Goal: Task Accomplishment & Management: Complete application form

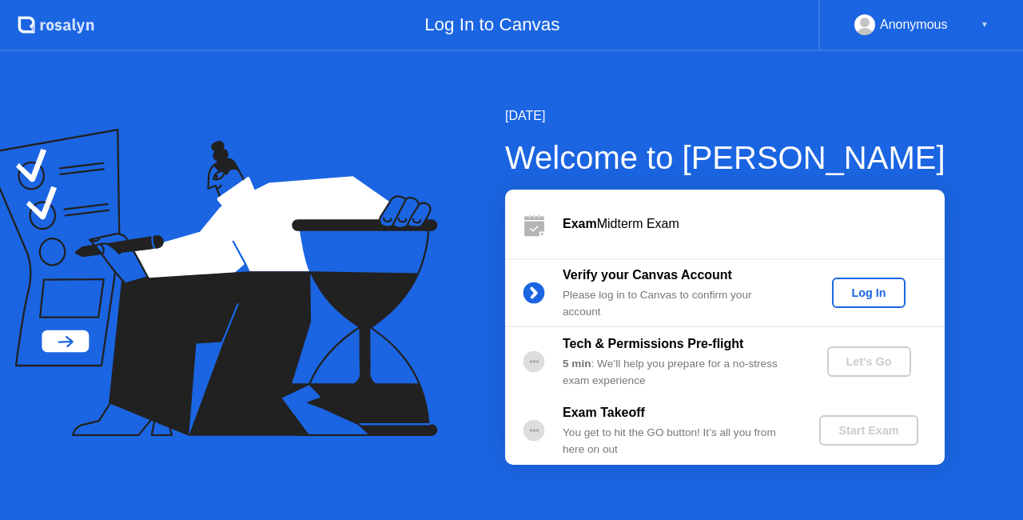
click at [872, 292] on div "Log In" at bounding box center [869, 292] width 60 height 13
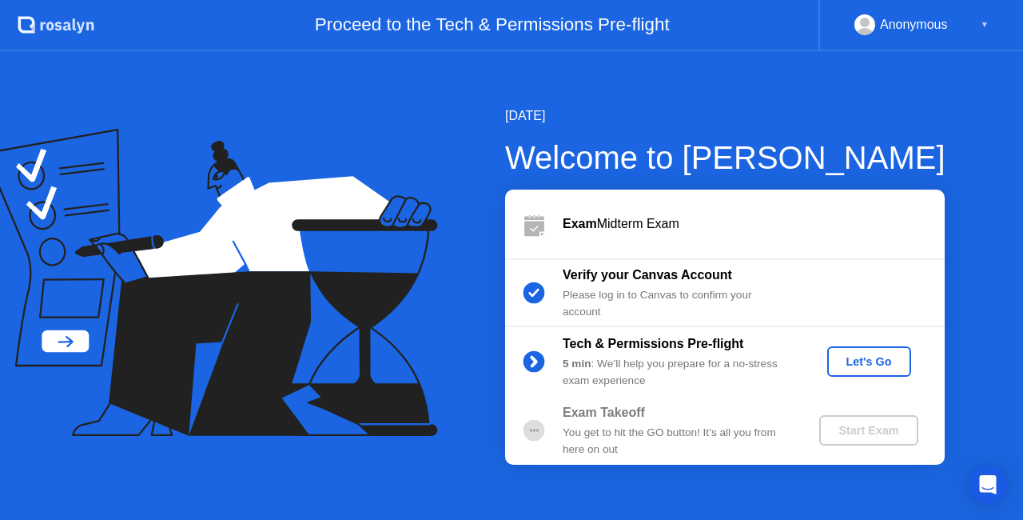
click at [878, 359] on div "Let's Go" at bounding box center [869, 361] width 71 height 13
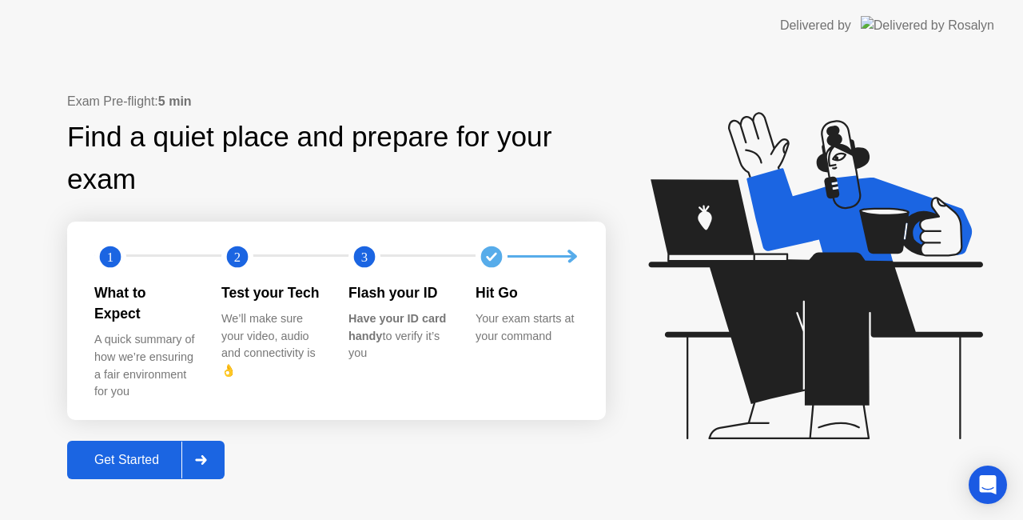
click at [138, 453] on div "Get Started" at bounding box center [127, 460] width 110 height 14
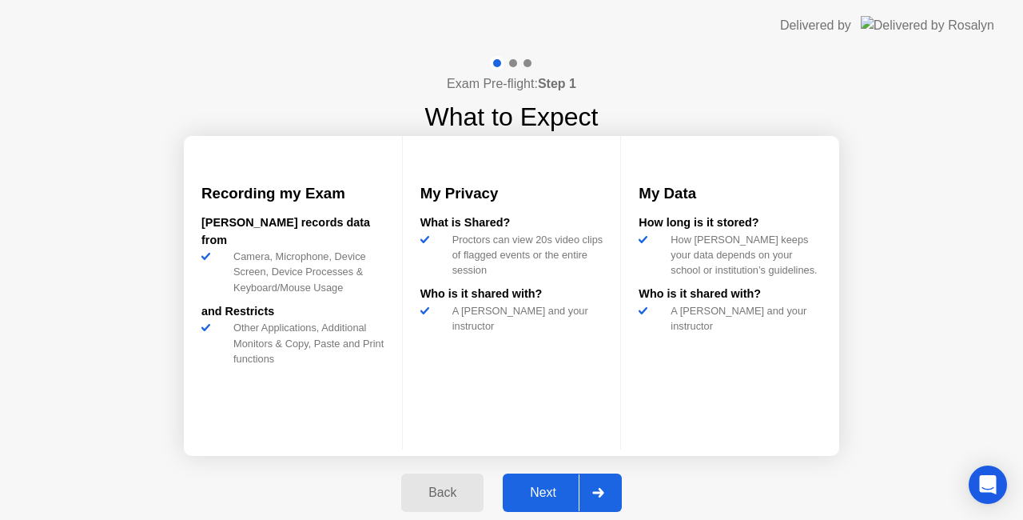
click at [541, 486] on div "Next" at bounding box center [543, 492] width 71 height 14
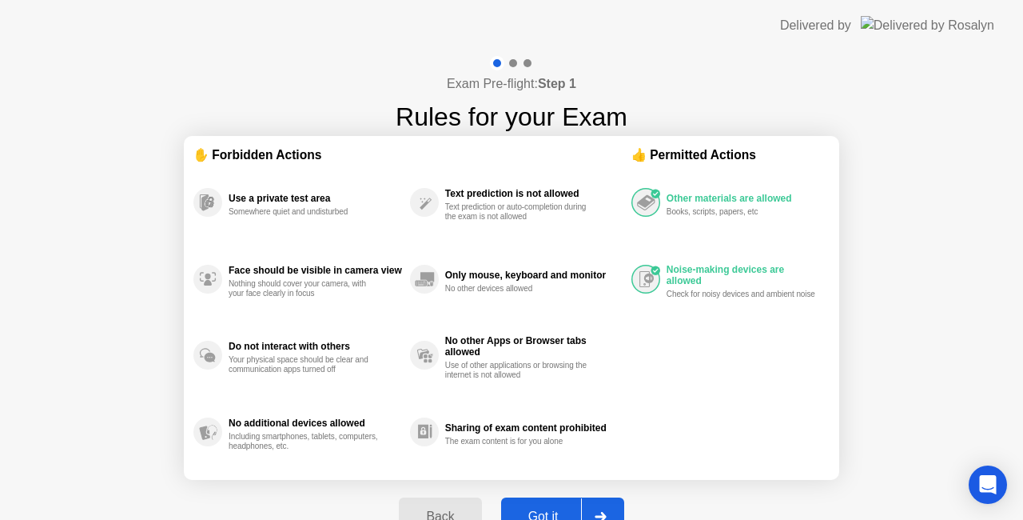
click at [550, 512] on div "Got it" at bounding box center [543, 516] width 75 height 14
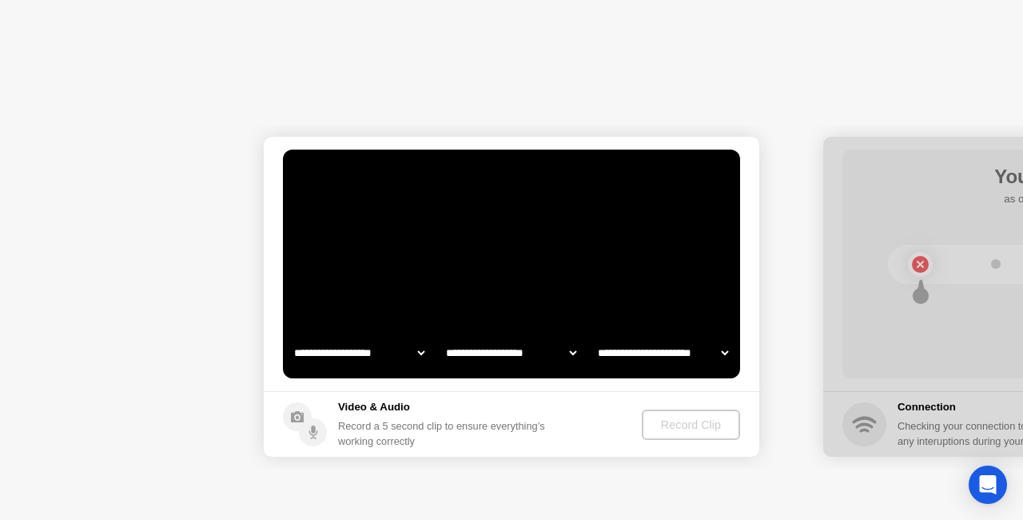
select select "**********"
select select "*******"
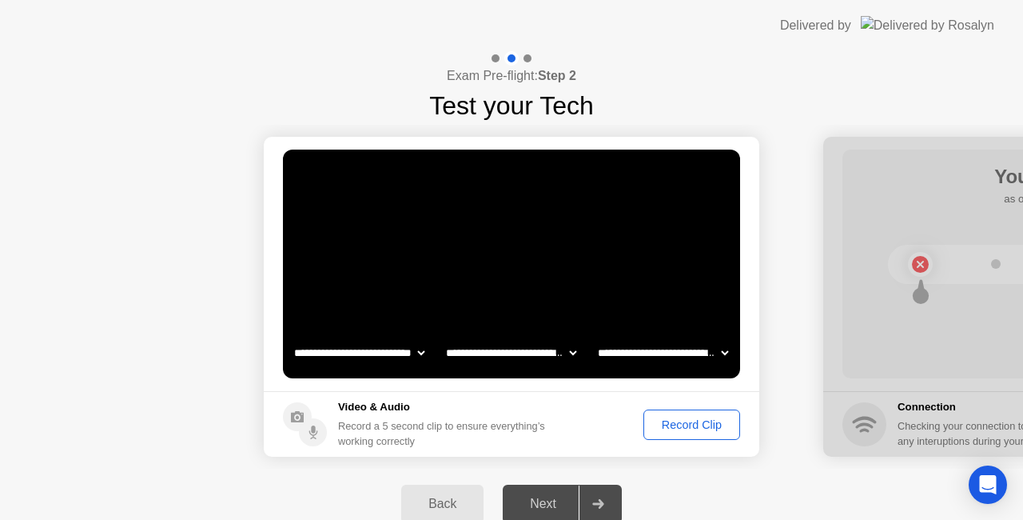
click at [709, 424] on div "Record Clip" at bounding box center [692, 424] width 86 height 13
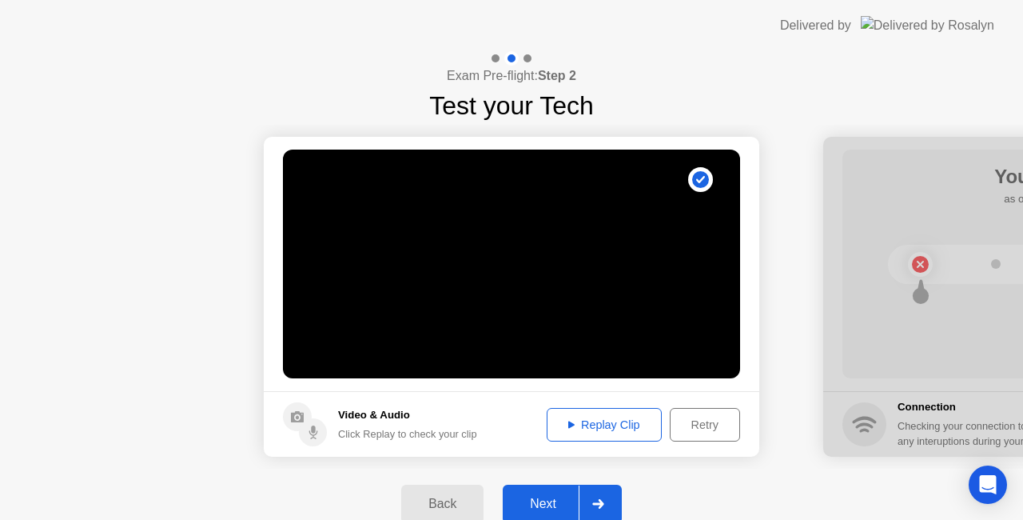
click at [607, 413] on button "Replay Clip" at bounding box center [604, 425] width 115 height 34
click at [548, 500] on div "Next" at bounding box center [543, 503] width 71 height 14
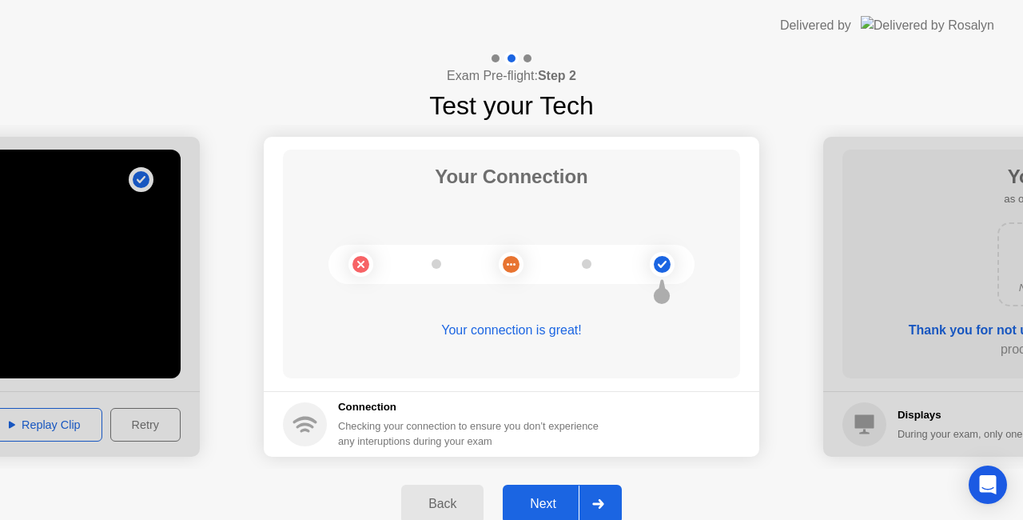
click at [548, 500] on div "Next" at bounding box center [543, 503] width 71 height 14
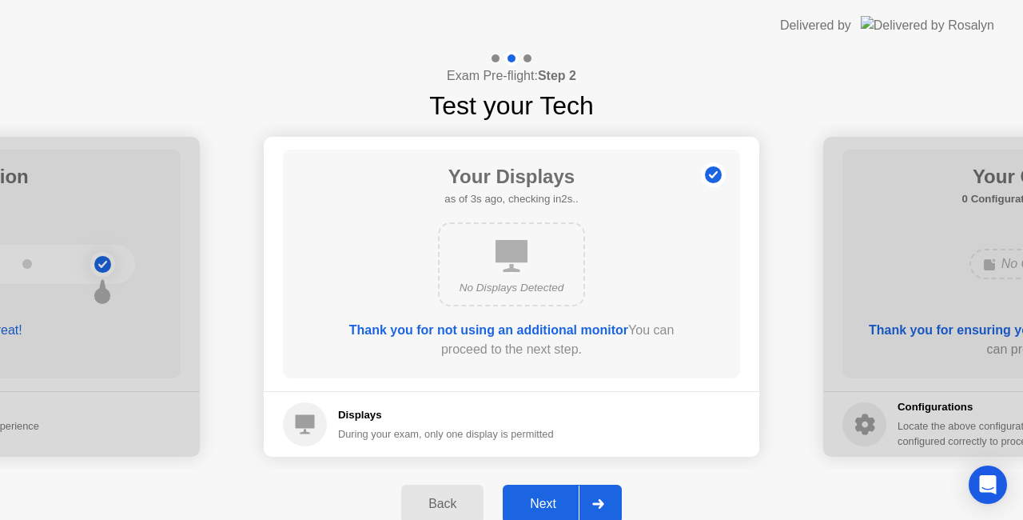
click at [553, 499] on div "Next" at bounding box center [543, 503] width 71 height 14
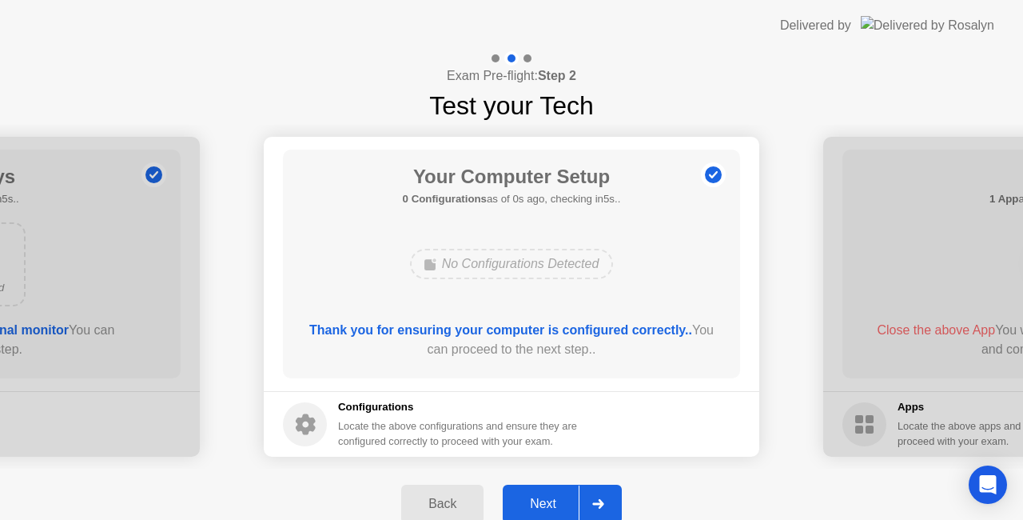
click at [548, 500] on div "Next" at bounding box center [543, 503] width 71 height 14
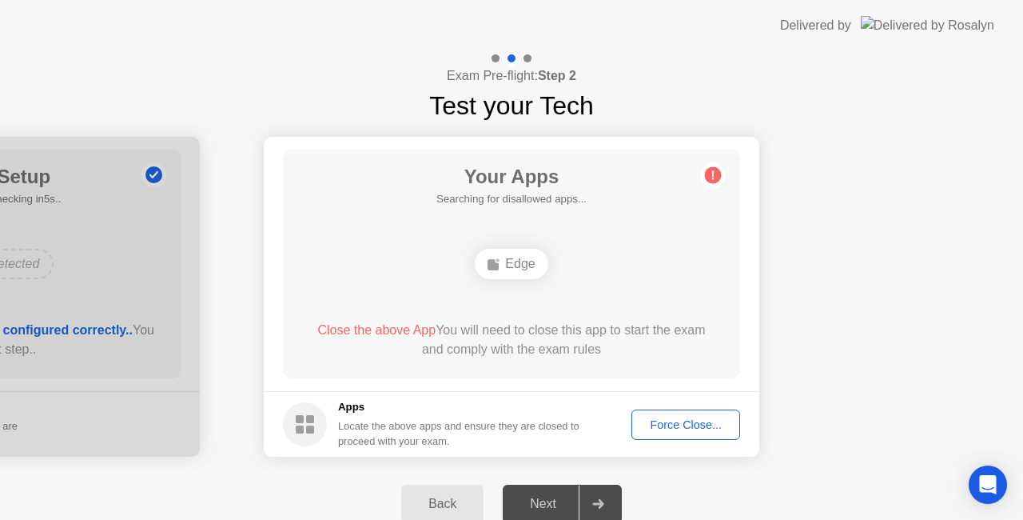
click at [687, 422] on div "Force Close..." at bounding box center [686, 424] width 98 height 13
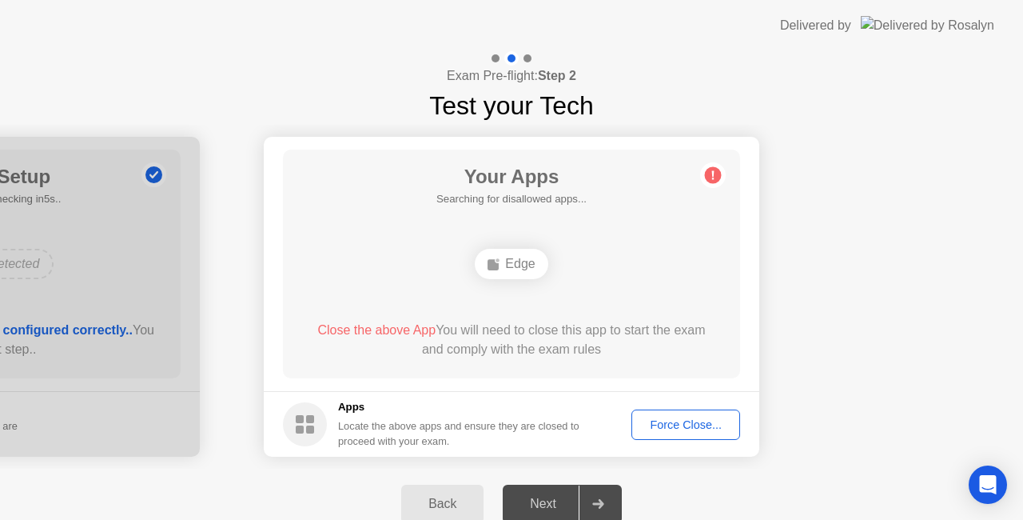
click at [686, 421] on div "Force Close..." at bounding box center [686, 424] width 98 height 13
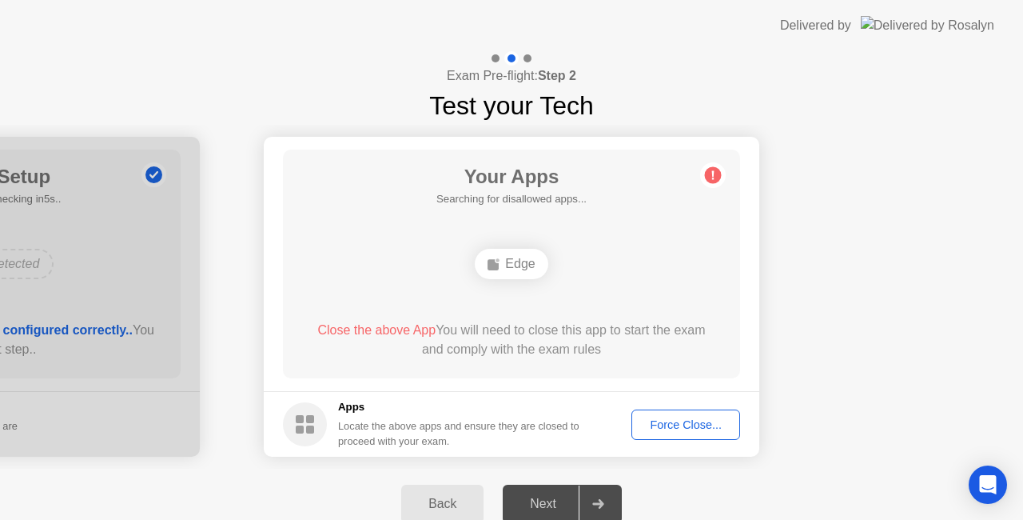
click at [704, 419] on div "Force Close..." at bounding box center [686, 424] width 98 height 13
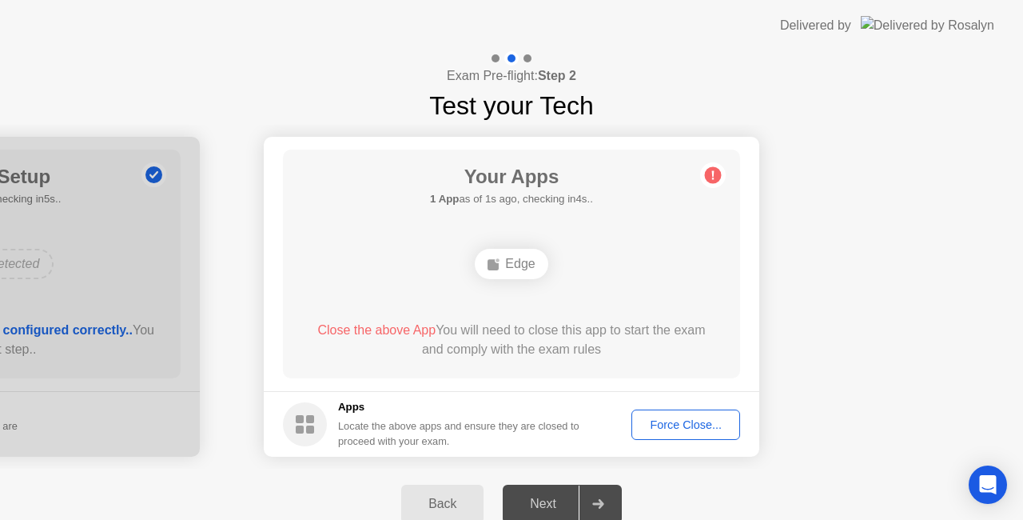
click at [687, 427] on div "Force Close..." at bounding box center [686, 424] width 98 height 13
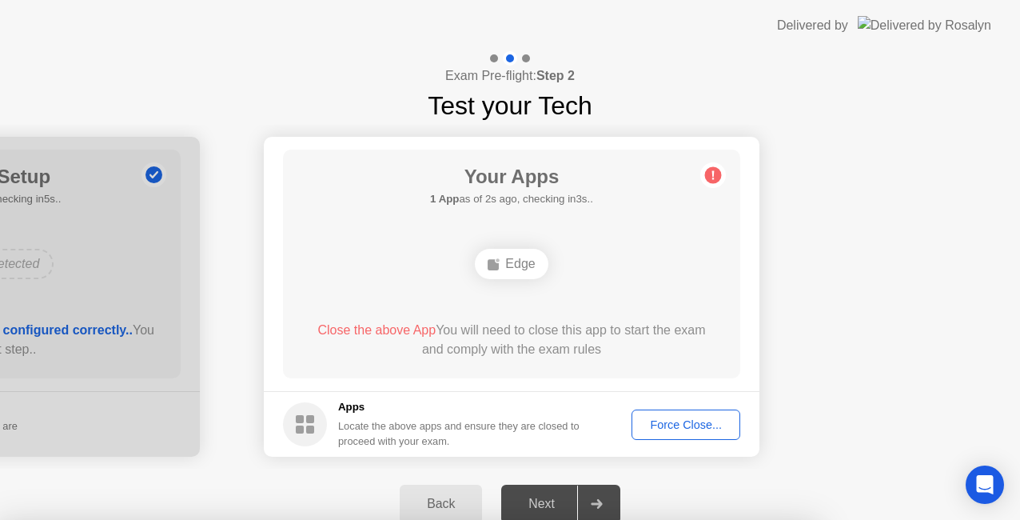
click at [687, 519] on div at bounding box center [510, 520] width 1020 height 0
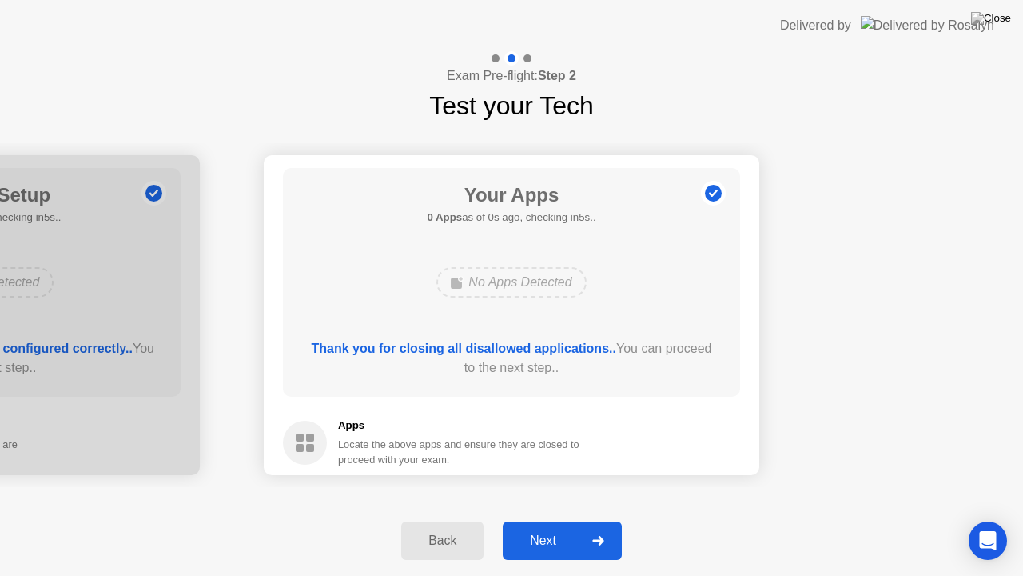
click at [552, 519] on div "Next" at bounding box center [543, 540] width 71 height 14
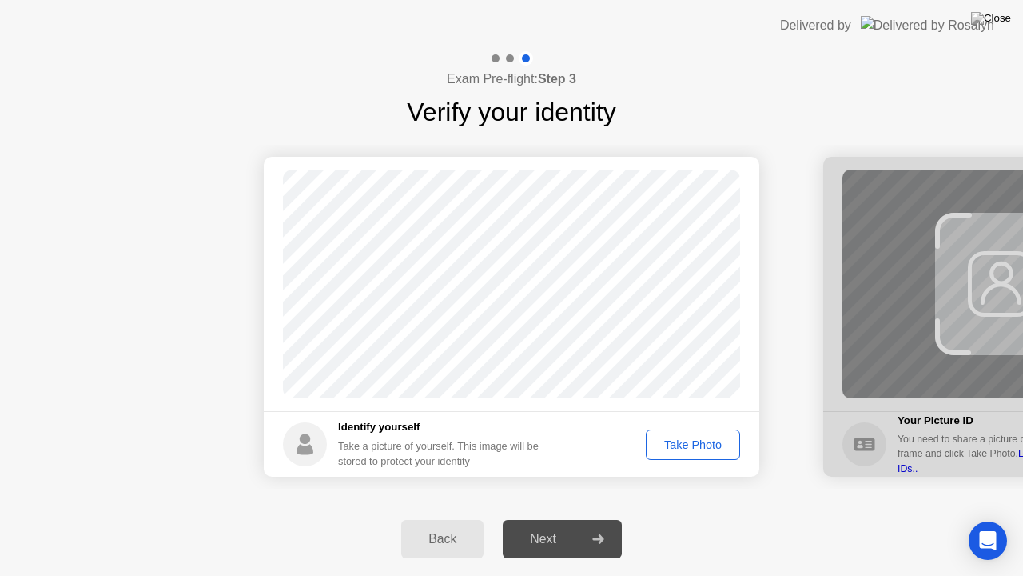
click at [700, 440] on div "Take Photo" at bounding box center [693, 444] width 83 height 13
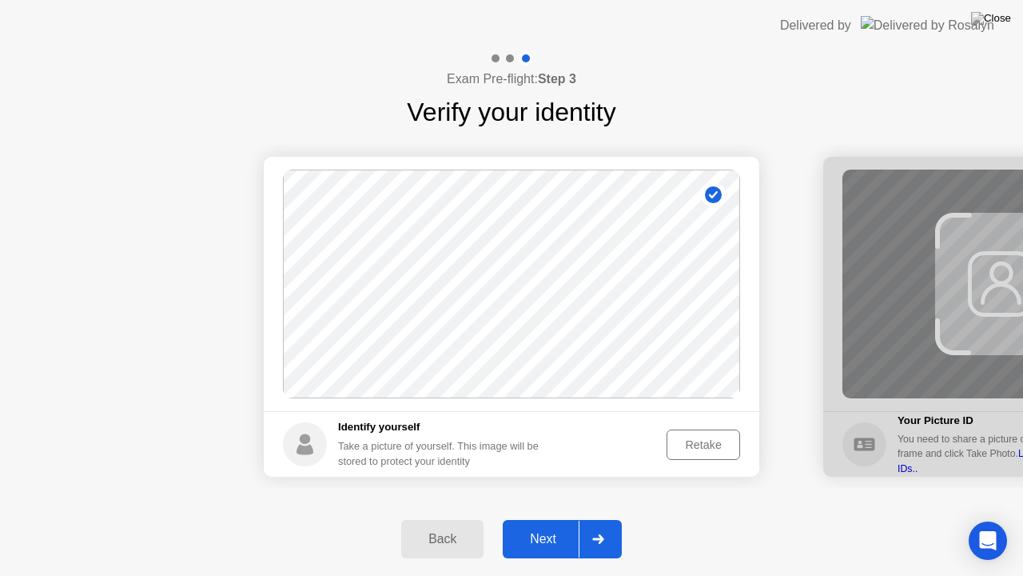
click at [536, 519] on div "Next" at bounding box center [543, 539] width 71 height 14
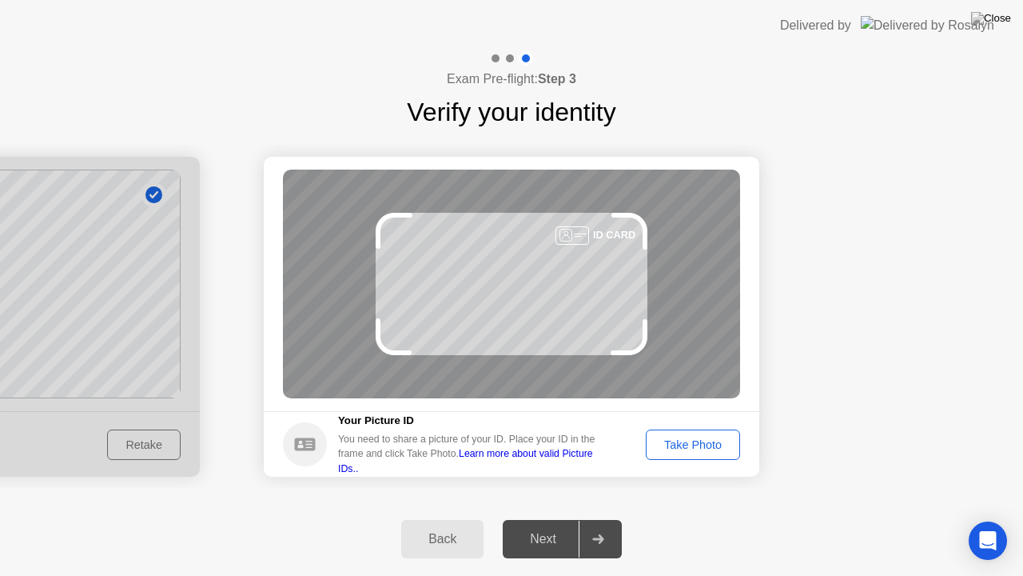
click at [705, 445] on div "Take Photo" at bounding box center [693, 444] width 83 height 13
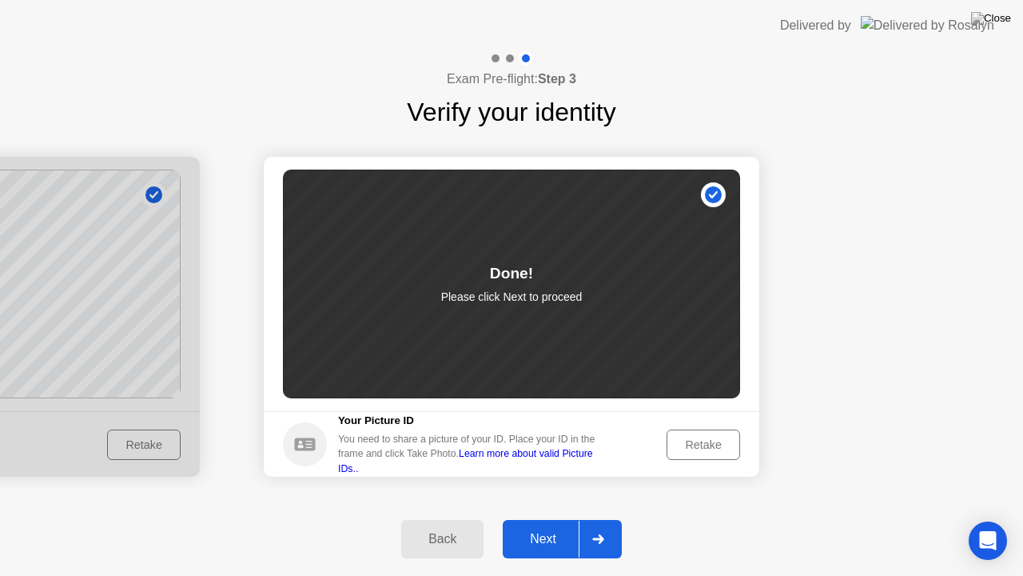
click at [545, 519] on div "Next" at bounding box center [543, 539] width 71 height 14
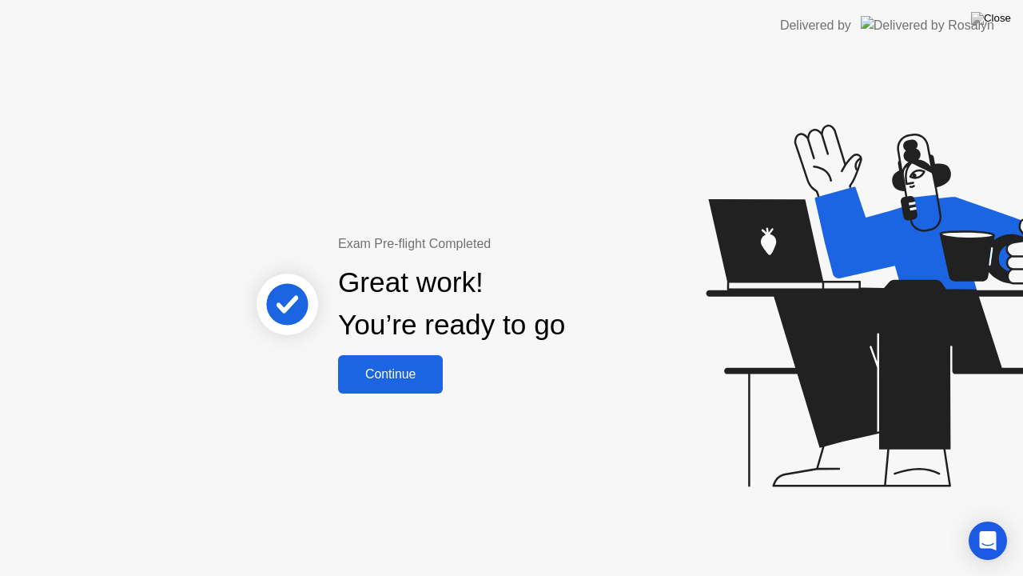
click at [395, 368] on div "Continue" at bounding box center [390, 374] width 95 height 14
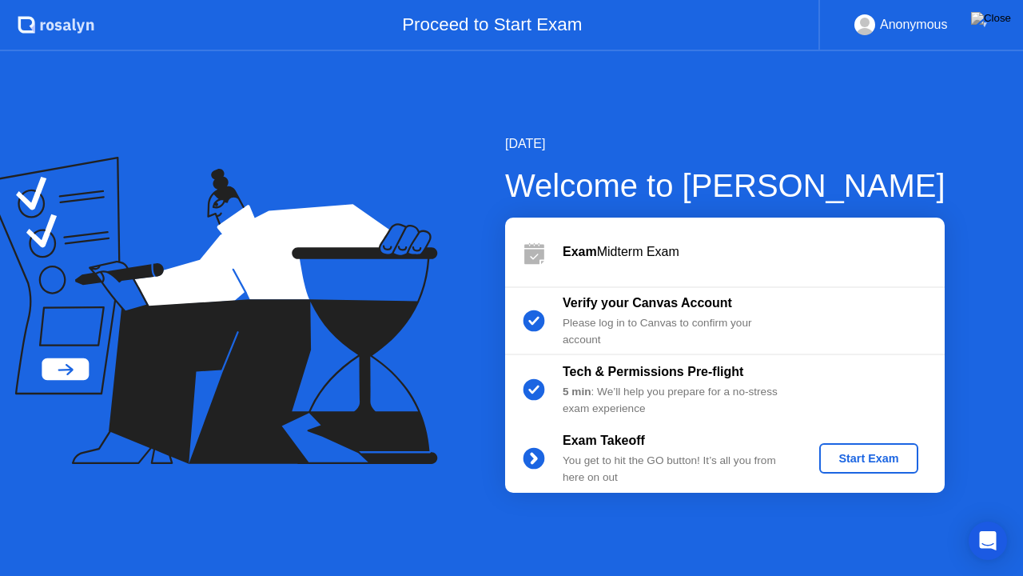
click at [871, 453] on div "Start Exam" at bounding box center [869, 458] width 86 height 13
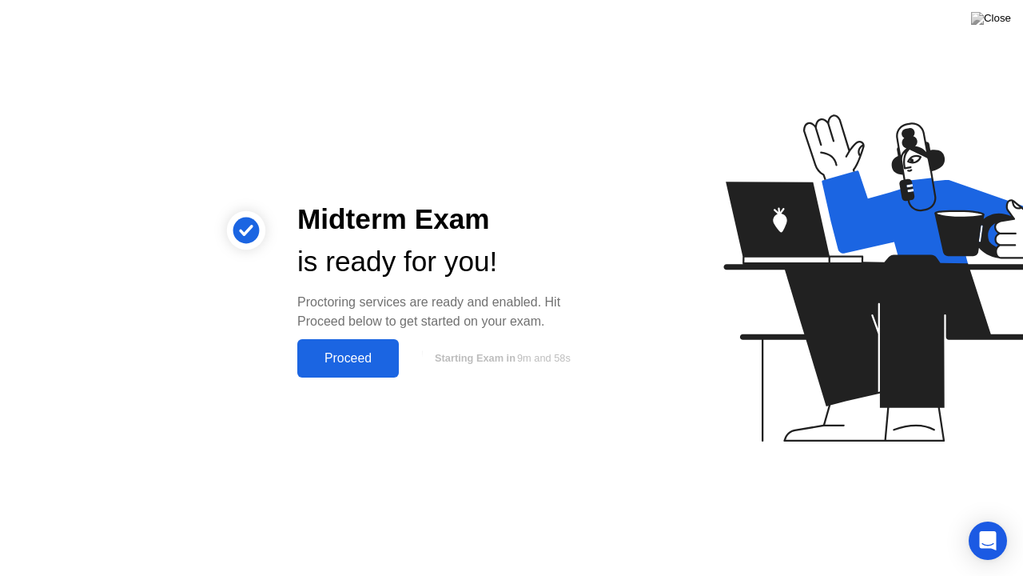
click at [352, 357] on div "Proceed" at bounding box center [348, 358] width 92 height 14
